Goal: Information Seeking & Learning: Learn about a topic

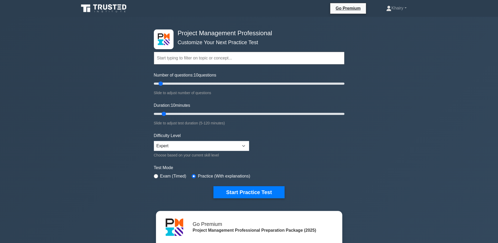
click at [244, 191] on button "Start Practice Test" at bounding box center [248, 192] width 71 height 12
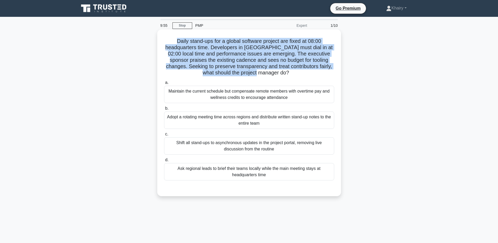
drag, startPoint x: 175, startPoint y: 40, endPoint x: 289, endPoint y: 74, distance: 119.6
click at [289, 74] on h5 "Daily stand-ups for a global software project are fixed at 08:00 headquarters t…" at bounding box center [249, 57] width 171 height 38
copy h5 "Daily stand-ups for a global software project are fixed at 08:00 headquarters t…"
